Goal: Task Accomplishment & Management: Manage account settings

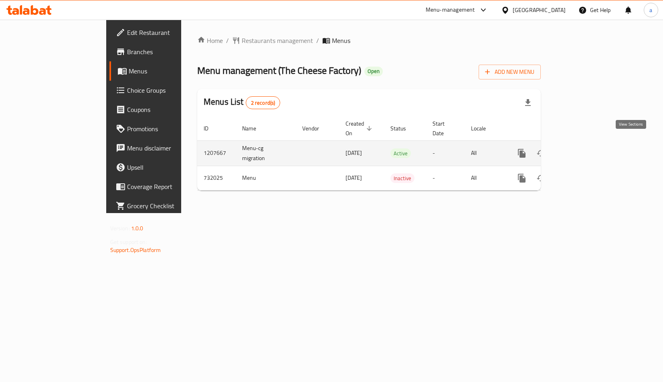
click at [585, 148] on icon "enhanced table" at bounding box center [580, 153] width 10 height 10
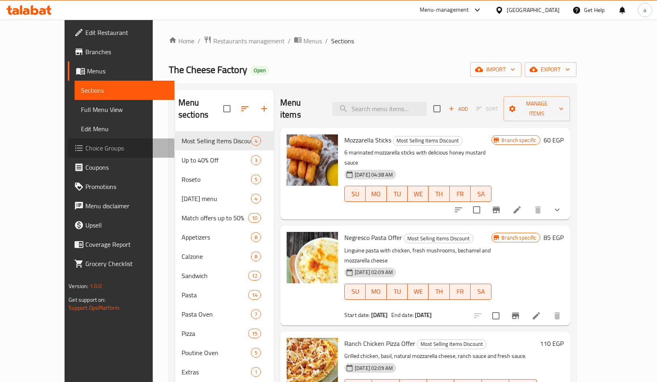
click at [85, 143] on span "Choice Groups" at bounding box center [126, 148] width 83 height 10
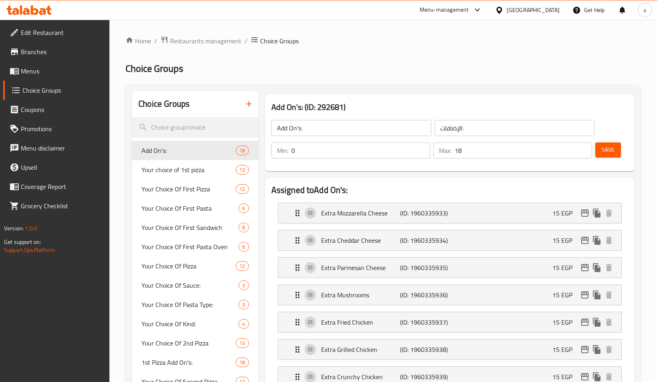
click at [182, 149] on span "Add On's:" at bounding box center [189, 151] width 94 height 10
click at [389, 167] on div "Add On's: ​ الإضافات: ​ Min: 0 ​ Max: 18 ​ Save" at bounding box center [449, 139] width 363 height 58
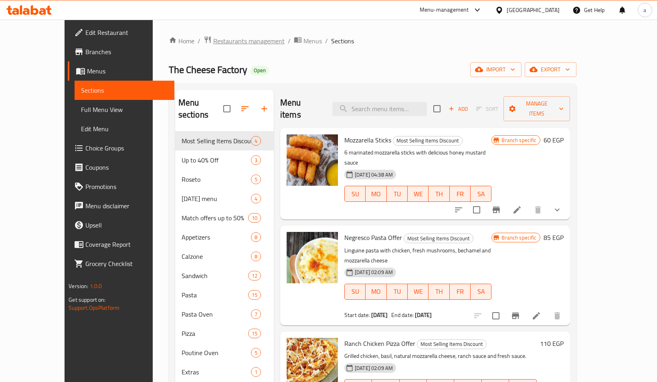
click at [213, 38] on span "Restaurants management" at bounding box center [248, 41] width 71 height 10
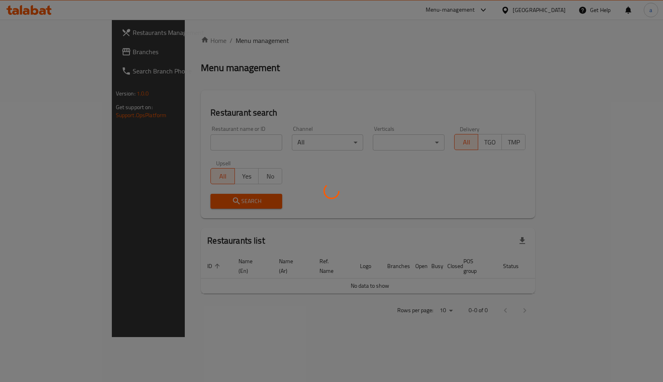
click at [66, 43] on div at bounding box center [331, 191] width 663 height 382
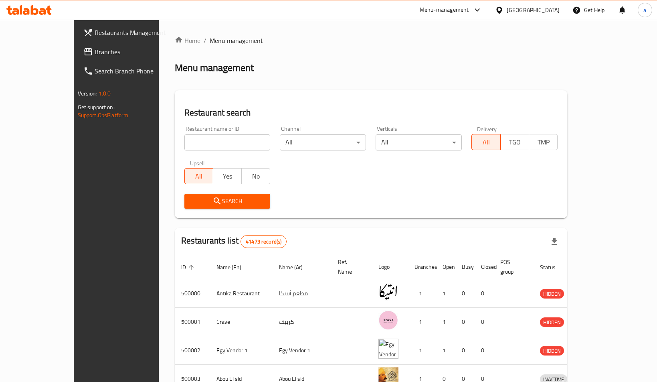
click at [95, 48] on span "Branches" at bounding box center [136, 52] width 83 height 10
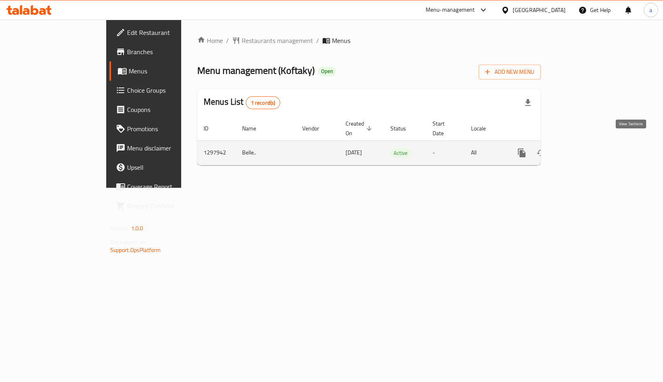
click at [589, 145] on link "enhanced table" at bounding box center [579, 152] width 19 height 19
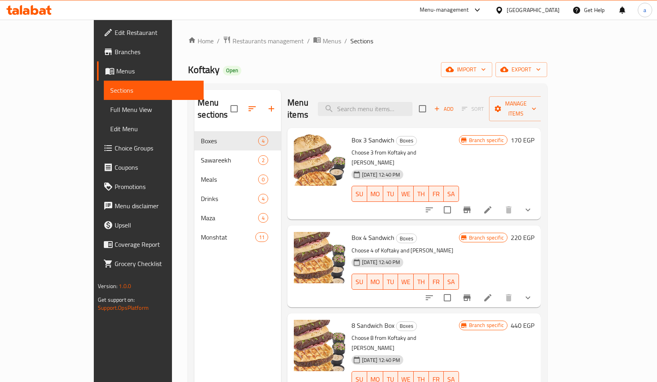
click at [103, 145] on icon at bounding box center [108, 148] width 10 height 10
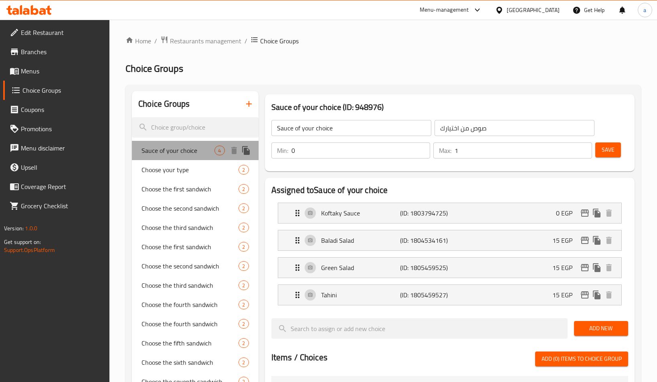
click at [180, 154] on span "Sauce of your choice" at bounding box center [178, 151] width 73 height 10
click at [414, 76] on div "Home / Restaurants management / Choice Groups Choice Groups Choice Groups Sauce…" at bounding box center [384, 355] width 516 height 638
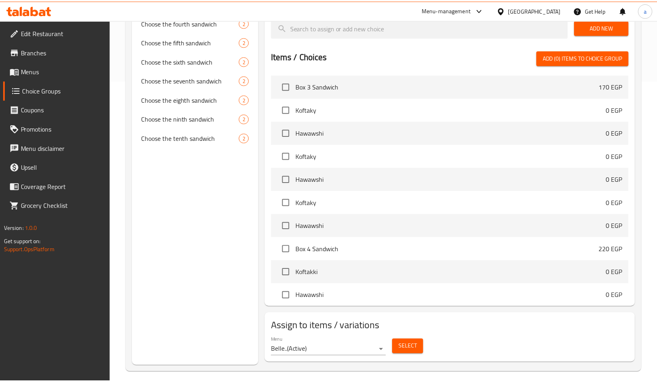
scroll to position [308, 0]
